Goal: Navigation & Orientation: Go to known website

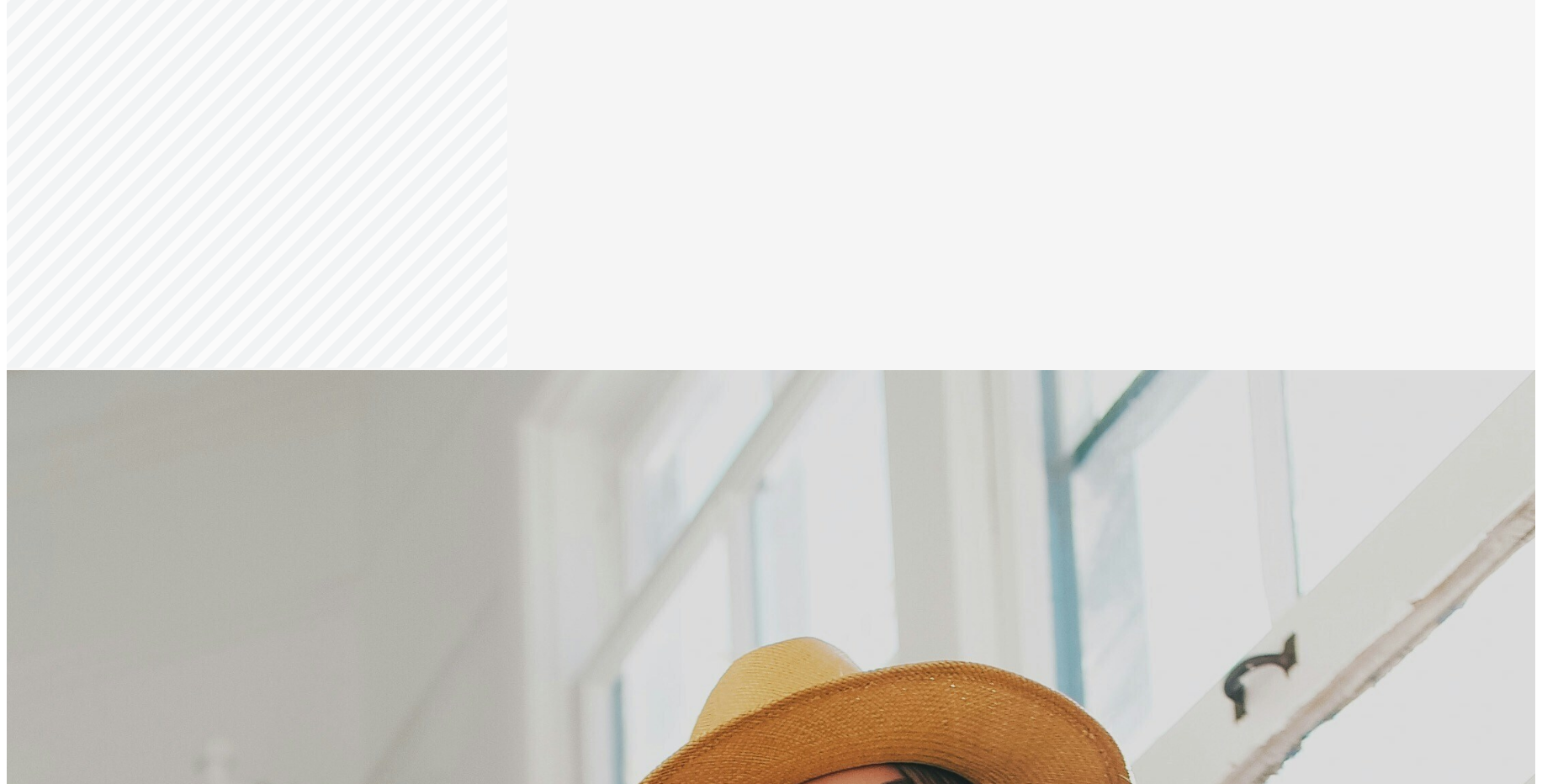
scroll to position [3036, 0]
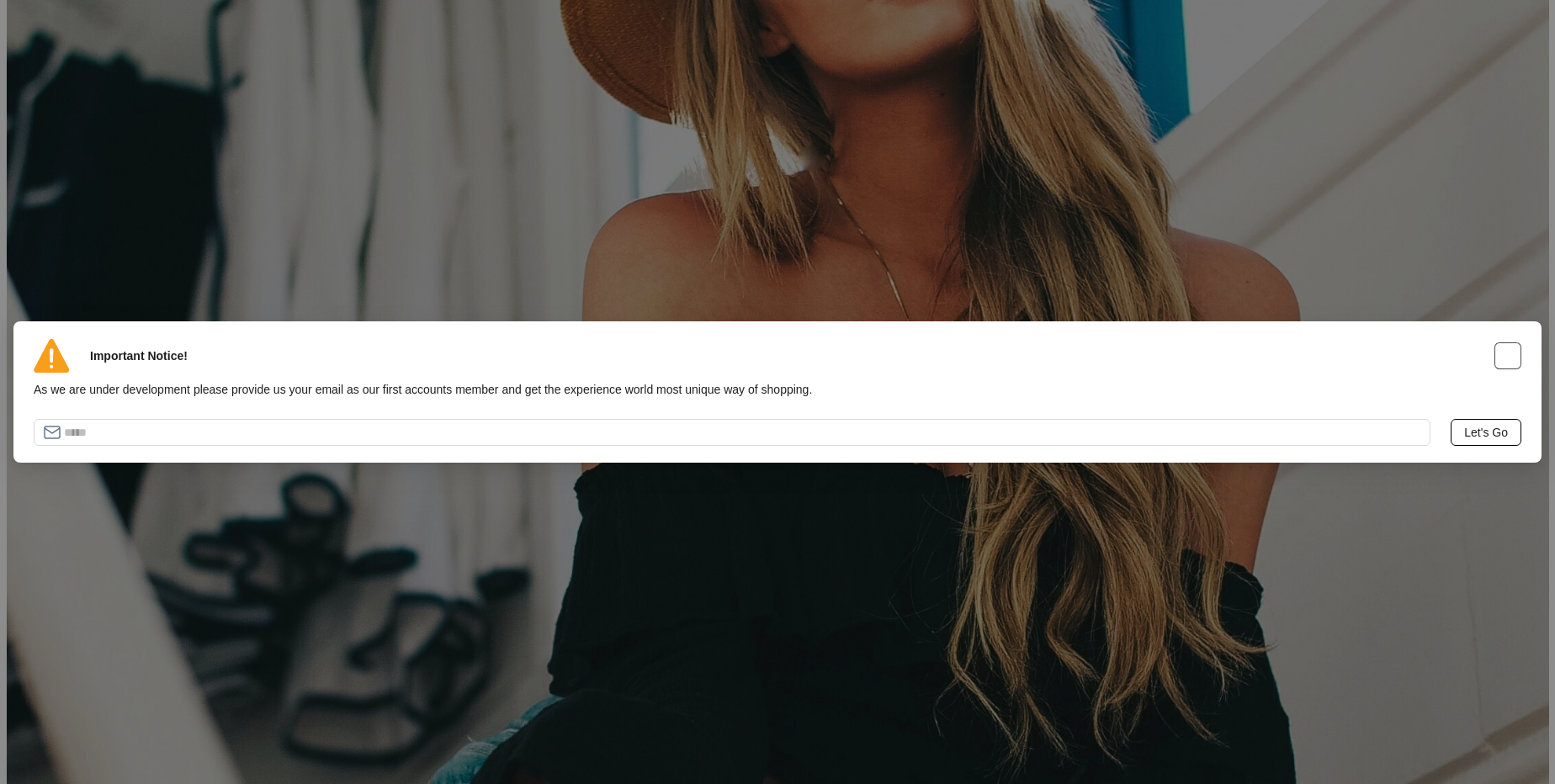
click at [1498, 345] on img "button" at bounding box center [1508, 355] width 21 height 20
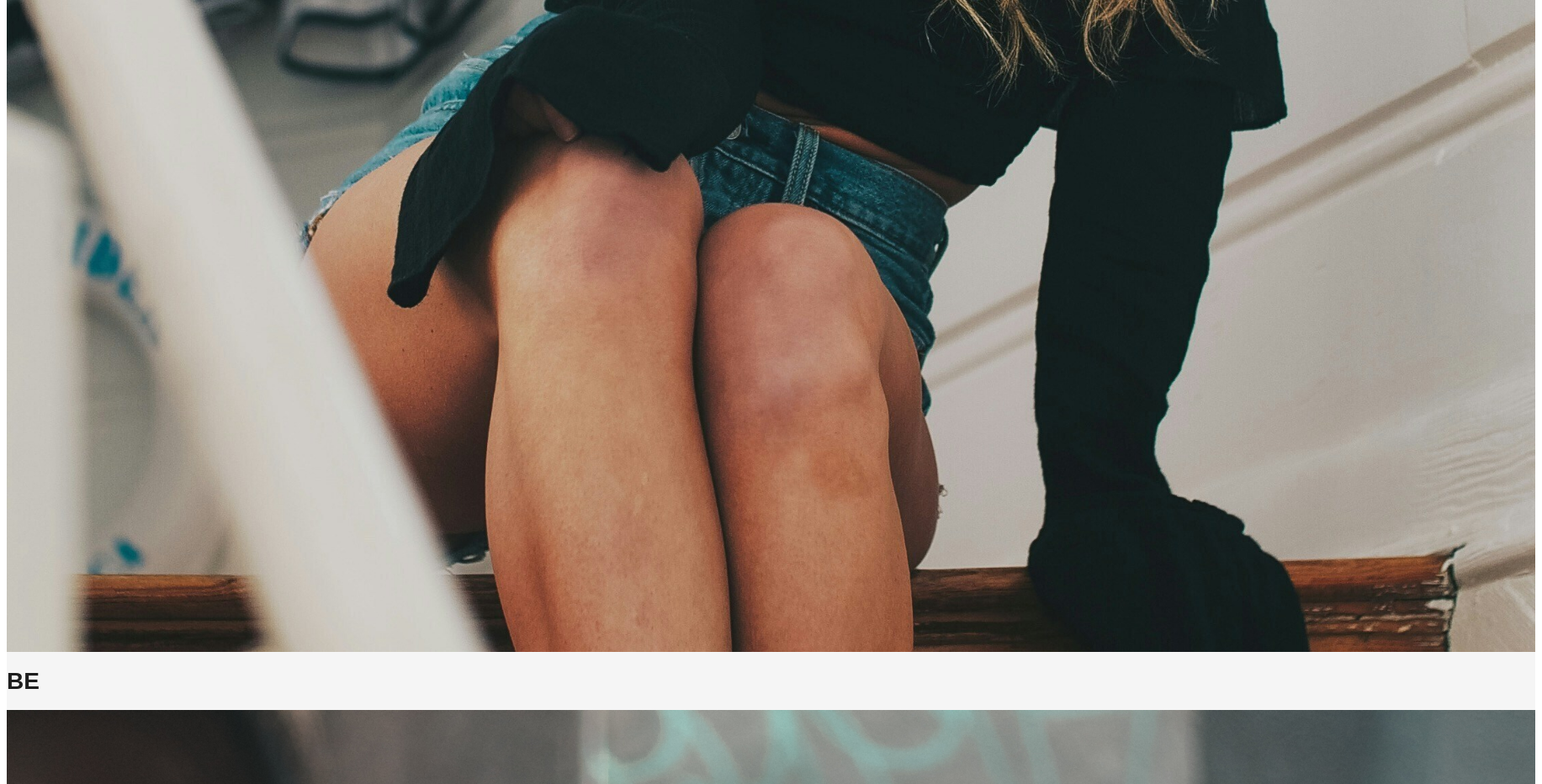
scroll to position [2593, 0]
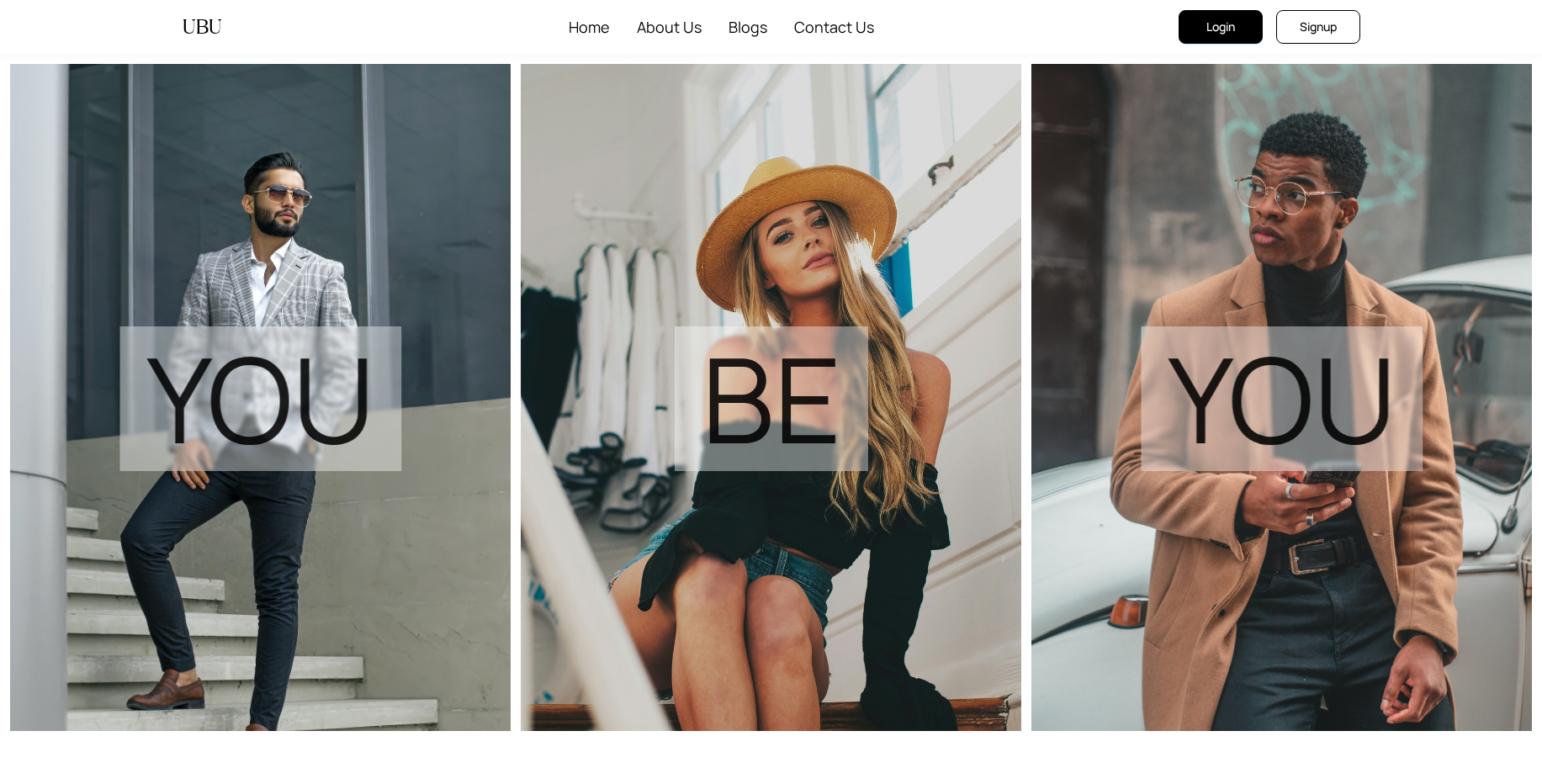
scroll to position [2460, 0]
click at [199, 28] on div "UBU" at bounding box center [202, 27] width 39 height 54
